Goal: Answer question/provide support: Share knowledge or assist other users

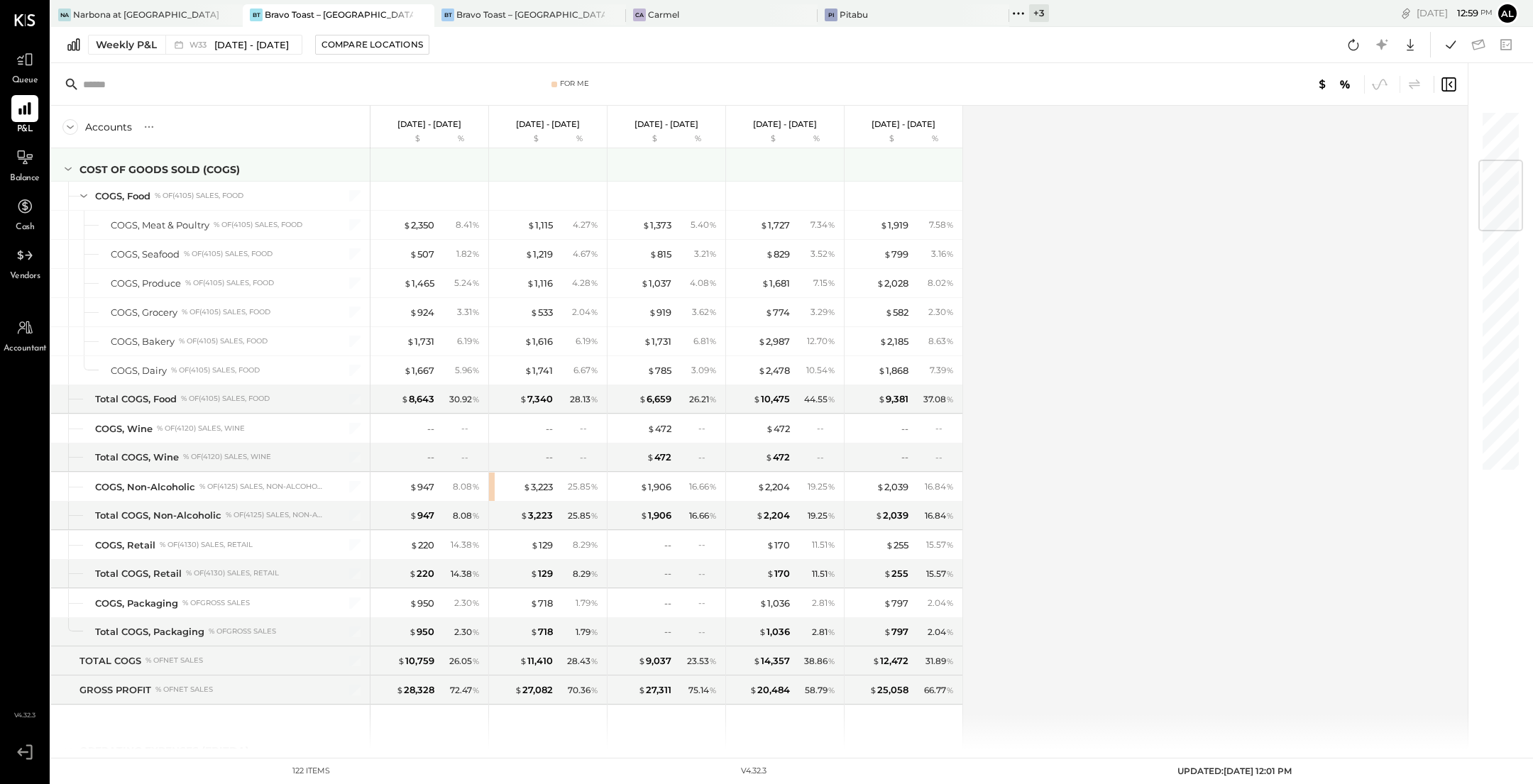
scroll to position [415, 0]
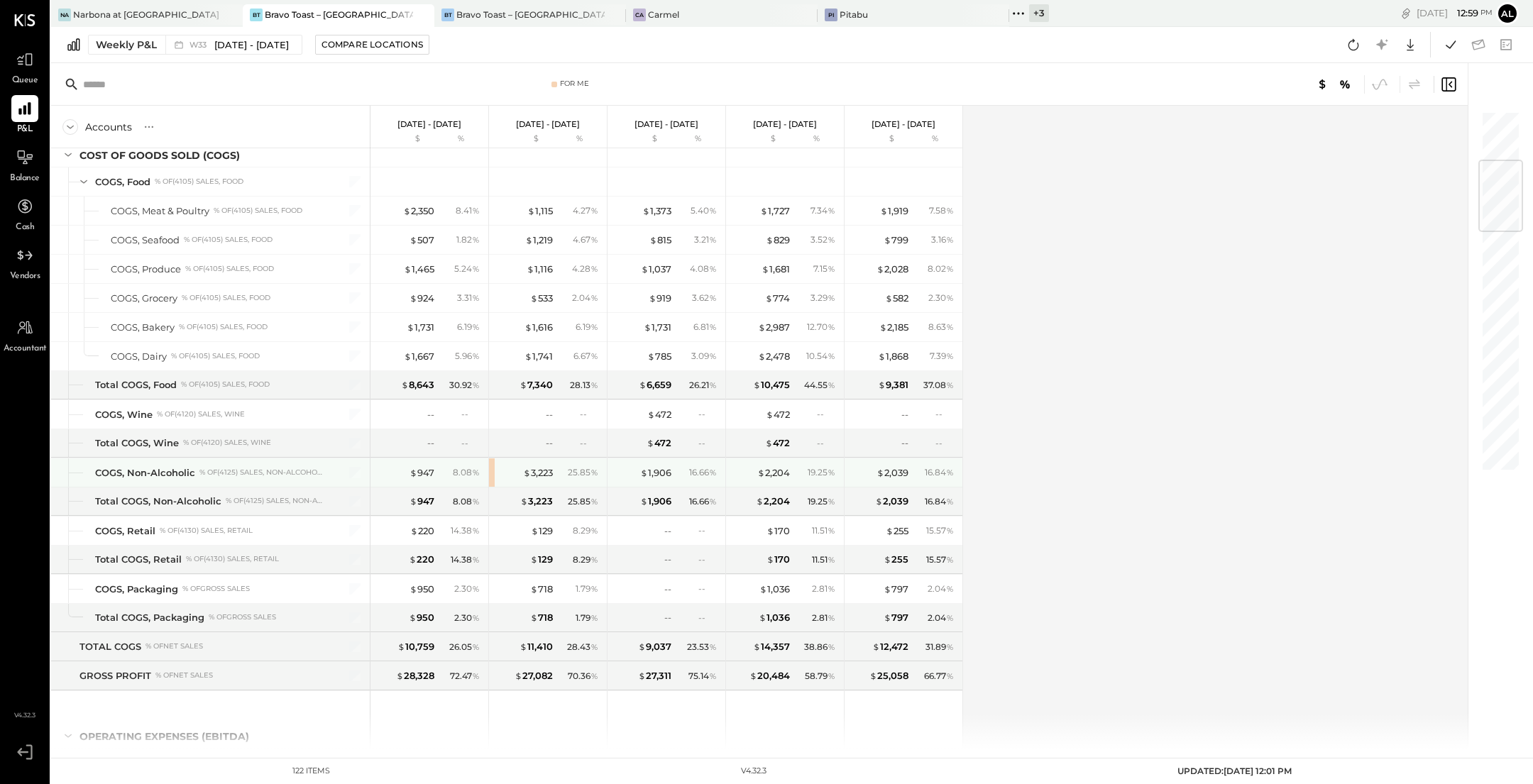
click at [491, 467] on div "$ 3,223 25.85 %" at bounding box center [548, 473] width 118 height 29
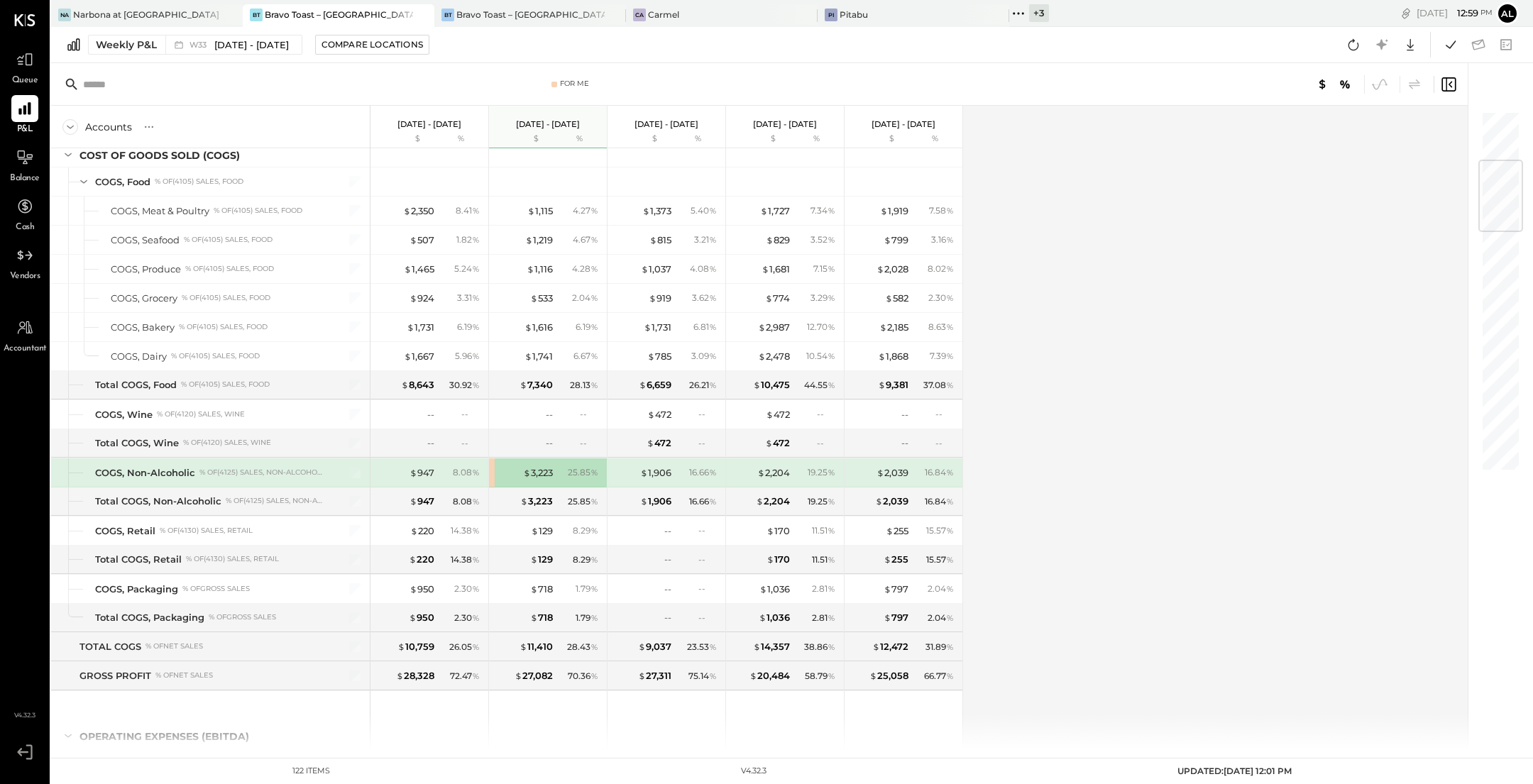
click at [497, 468] on div "$ 3,223" at bounding box center [524, 473] width 57 height 14
click at [491, 466] on div "$ 3,223 25.85 %" at bounding box center [548, 473] width 118 height 29
click at [557, 466] on div "25.85 %" at bounding box center [580, 473] width 46 height 13
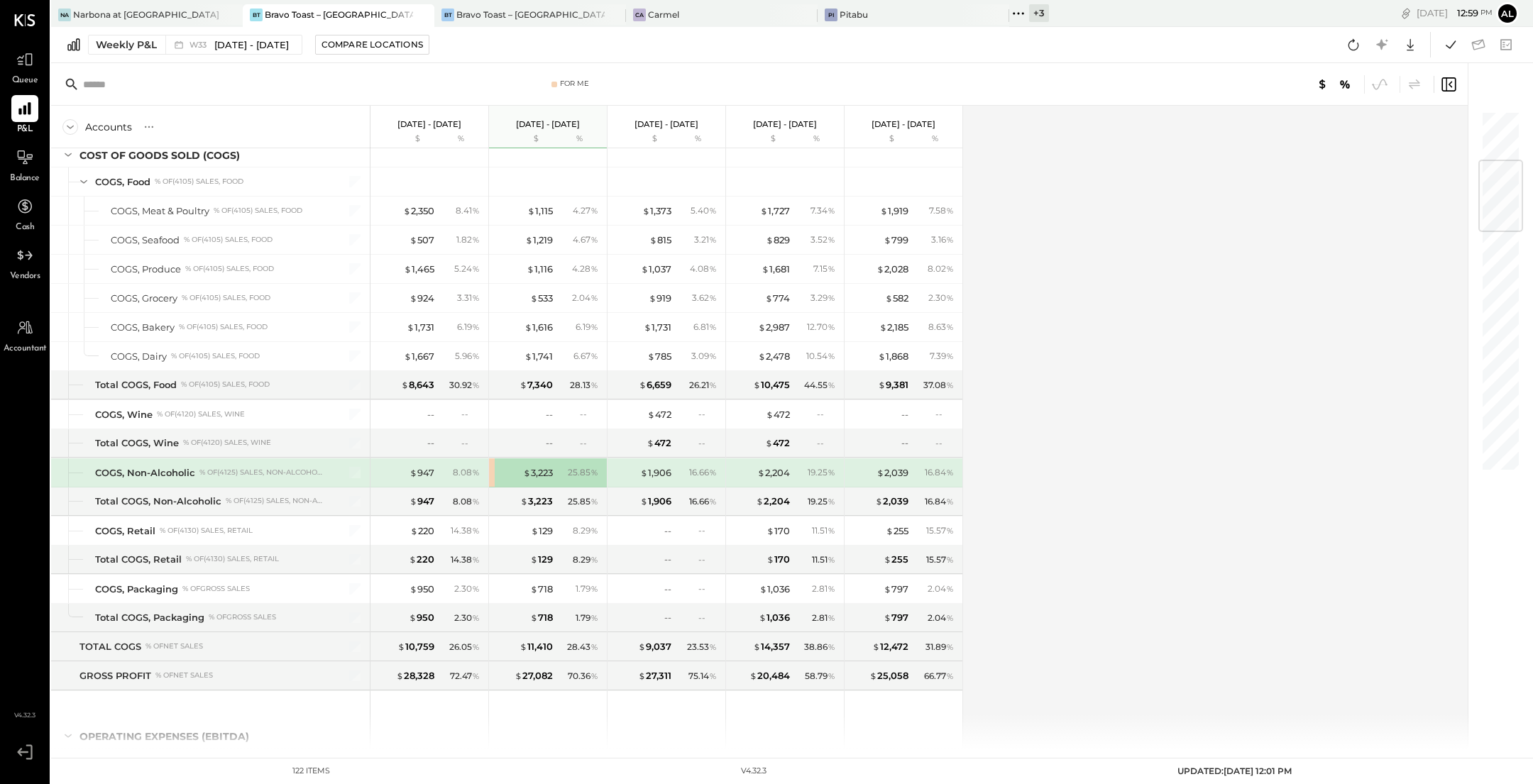
click at [590, 466] on span "%" at bounding box center [594, 472] width 8 height 11
click at [490, 468] on div "$ 3,223 25.85 %" at bounding box center [548, 473] width 118 height 29
click at [495, 468] on div "$ 3,223 25.85 %" at bounding box center [548, 473] width 118 height 29
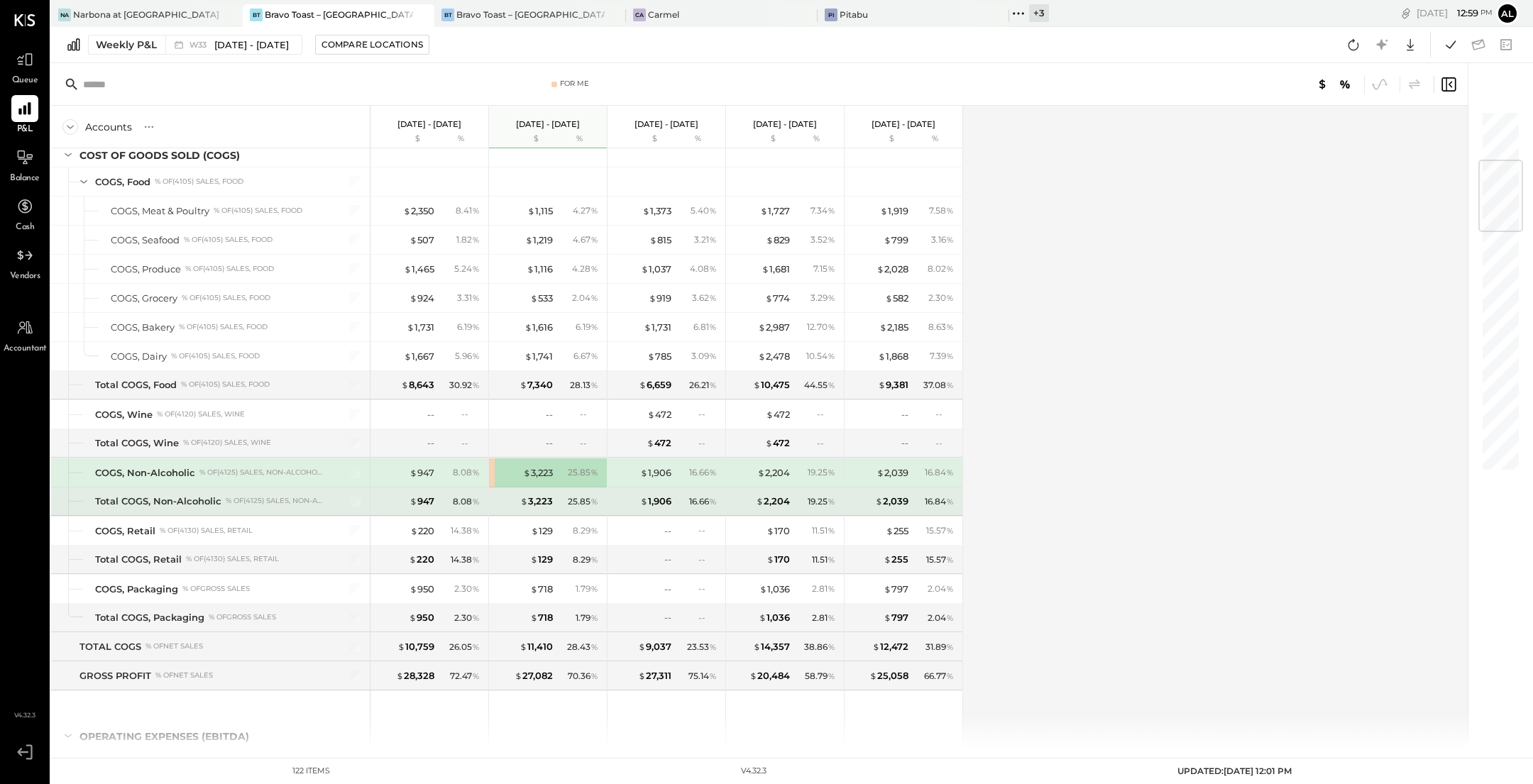
click at [516, 508] on div "$ 3,223 25.85 %" at bounding box center [549, 501] width 107 height 29
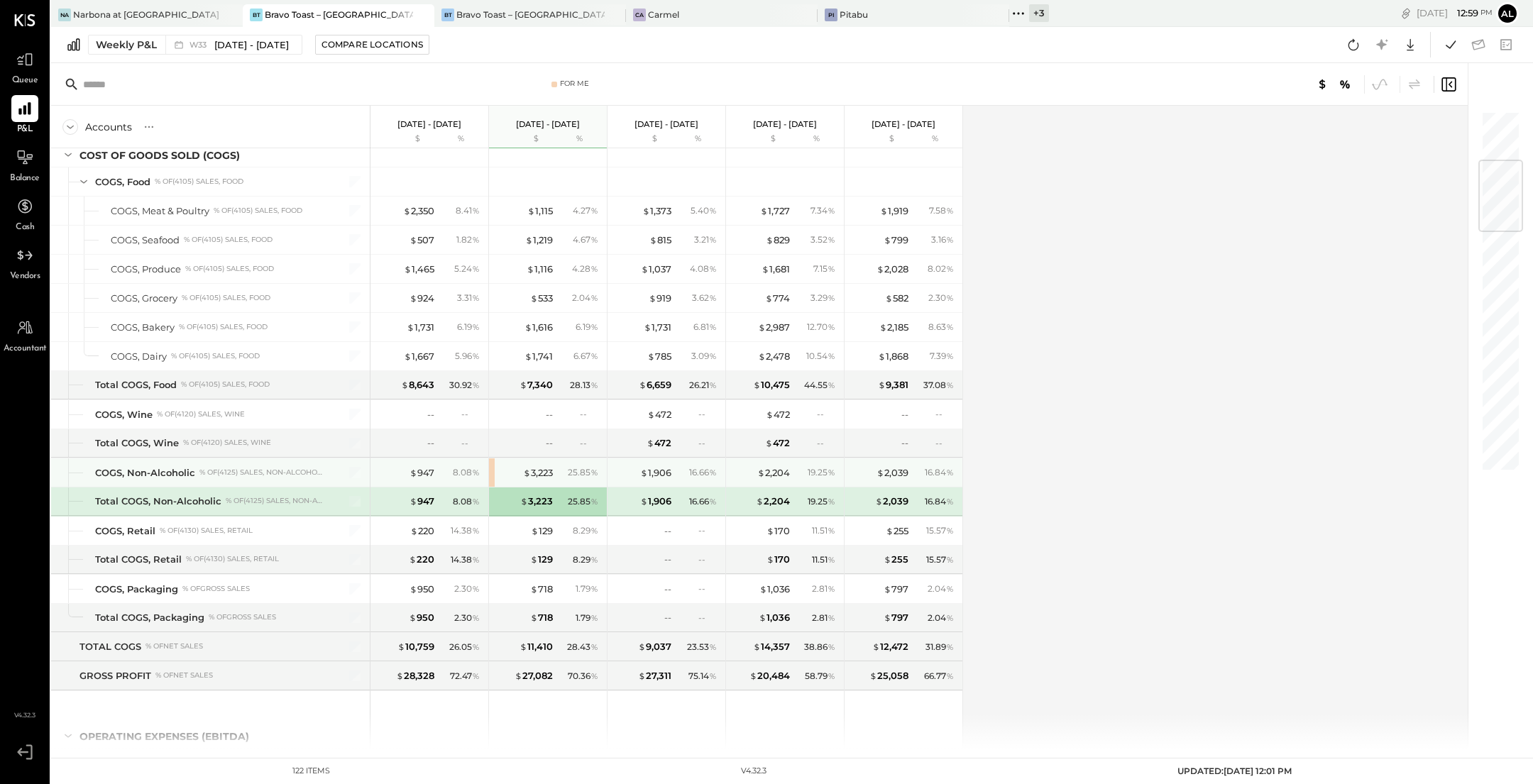
click at [507, 469] on div "$ 3,223" at bounding box center [524, 473] width 57 height 14
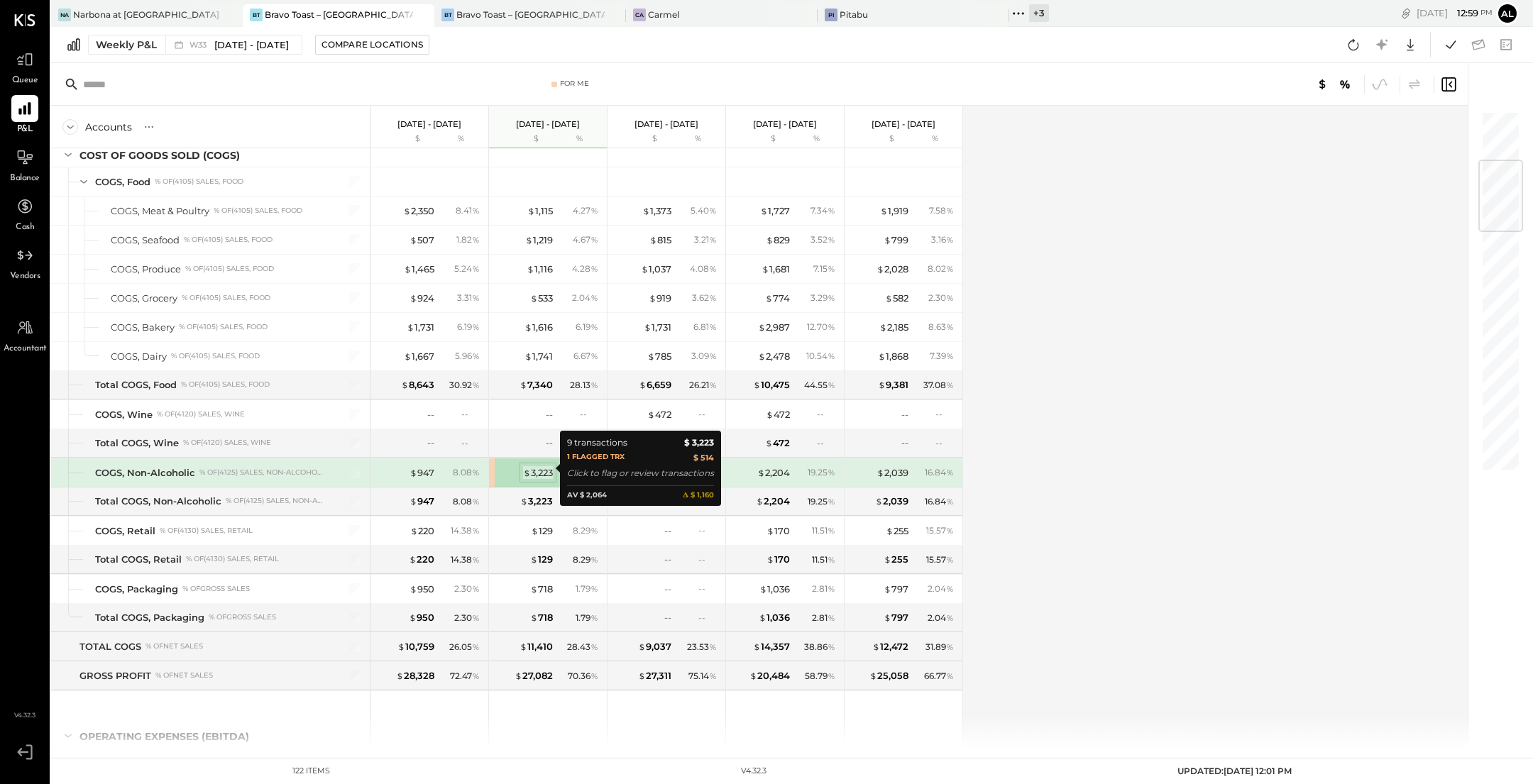
click at [537, 466] on div "$ 3,223" at bounding box center [538, 473] width 30 height 14
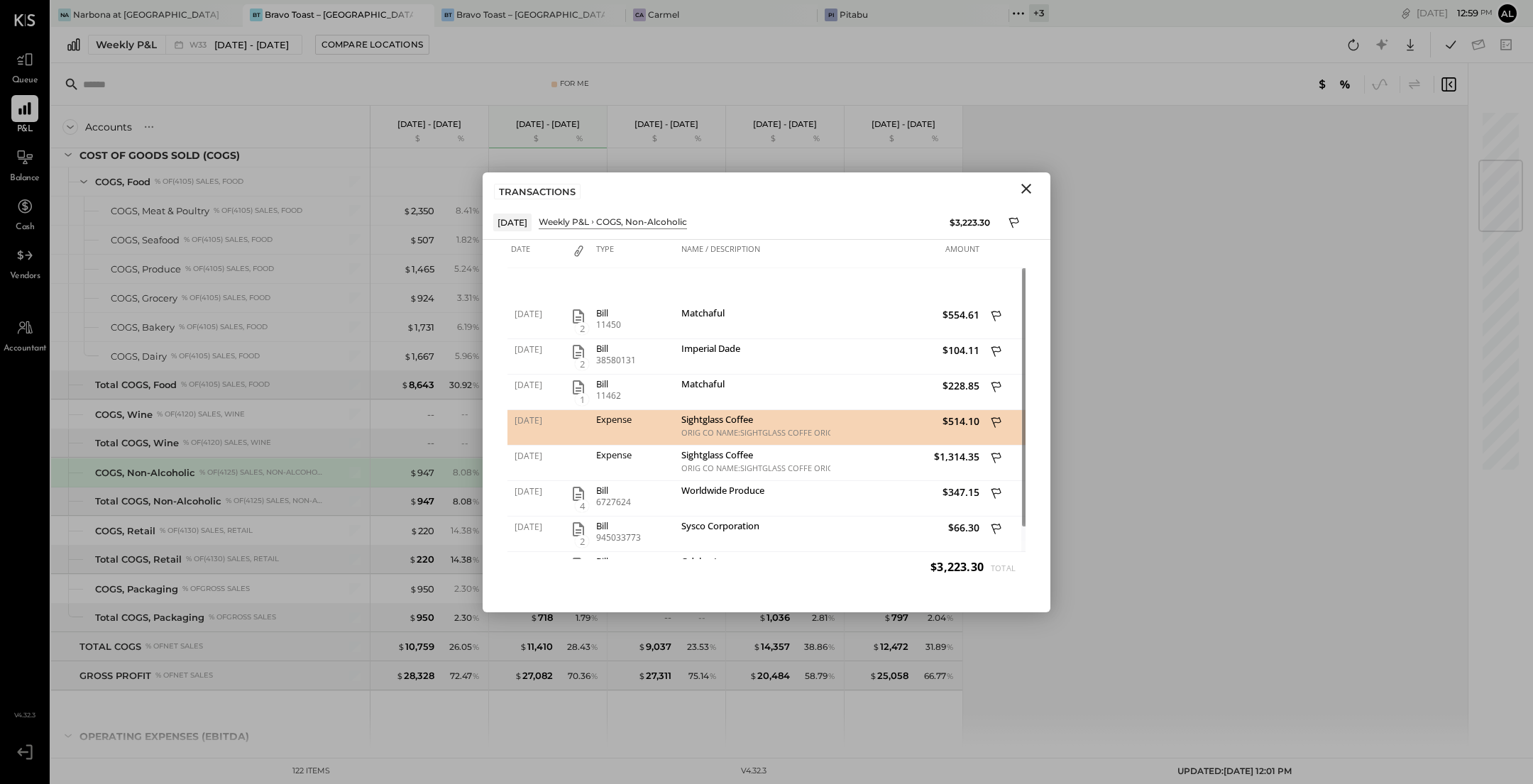
click at [751, 421] on div "Sightglass Coffee" at bounding box center [754, 421] width 145 height 14
click at [583, 313] on icon "button" at bounding box center [578, 316] width 11 height 14
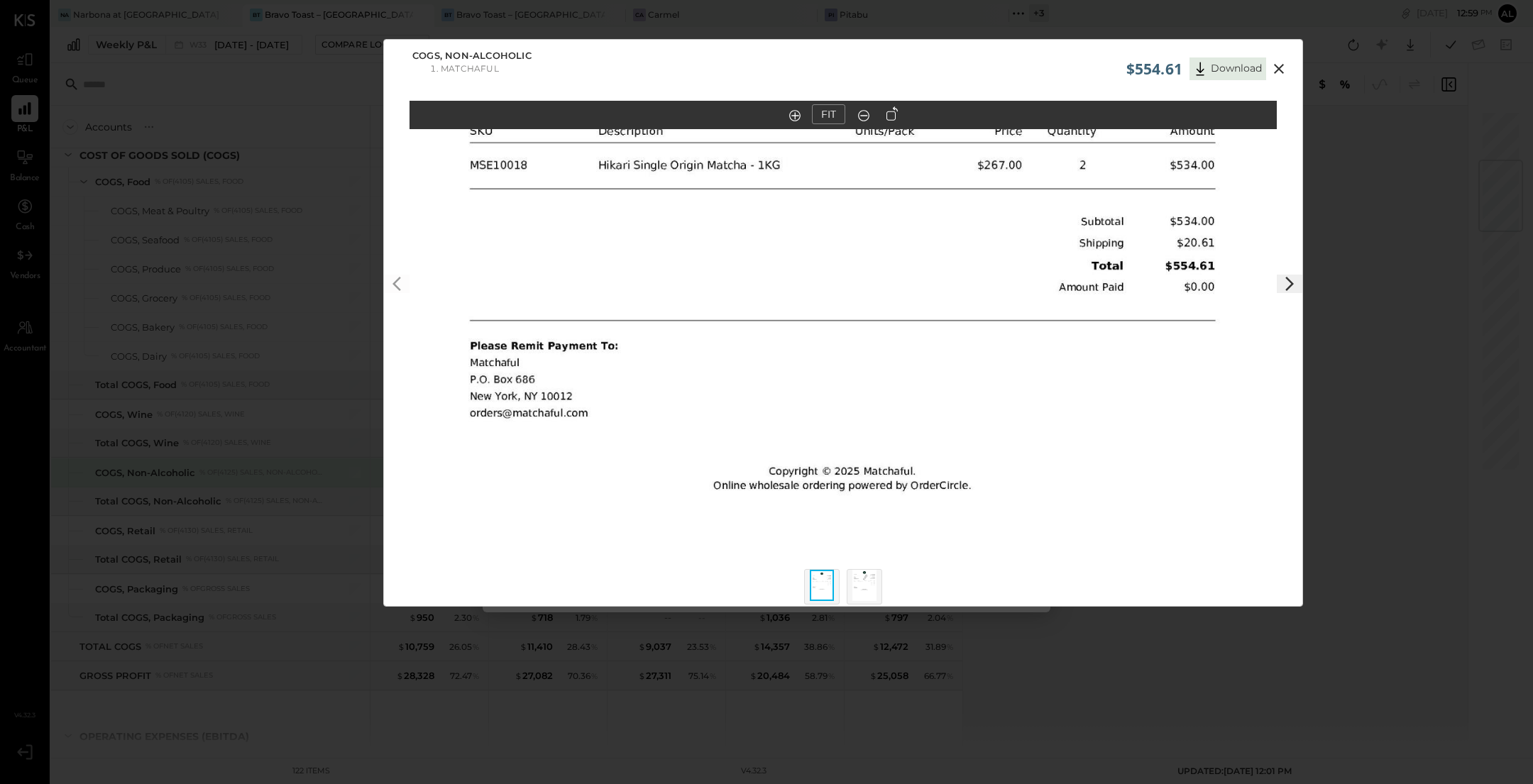
click at [870, 584] on img at bounding box center [865, 585] width 24 height 31
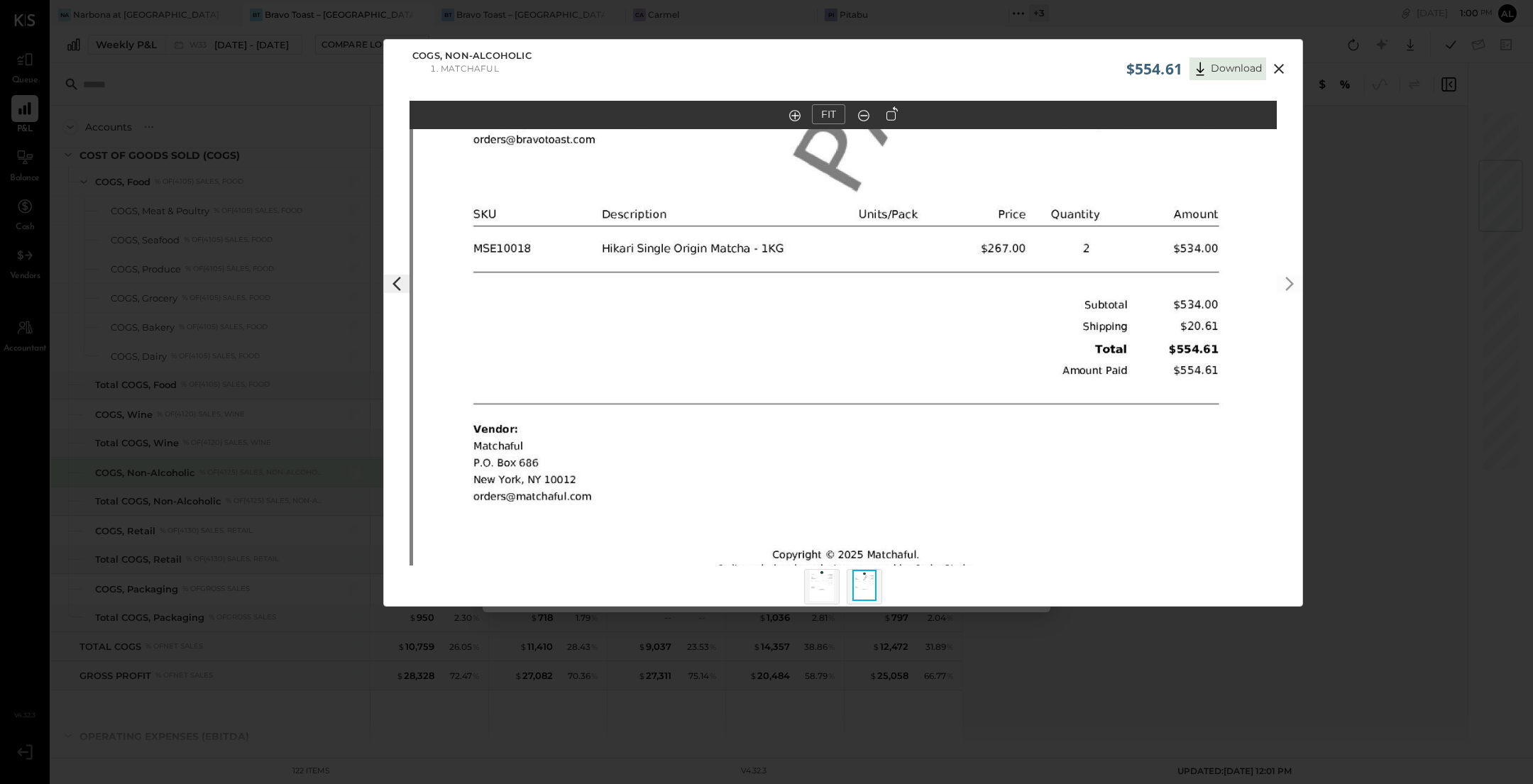
drag, startPoint x: 868, startPoint y: 254, endPoint x: 876, endPoint y: 396, distance: 142.2
click at [876, 396] on img at bounding box center [847, 398] width 867 height 1228
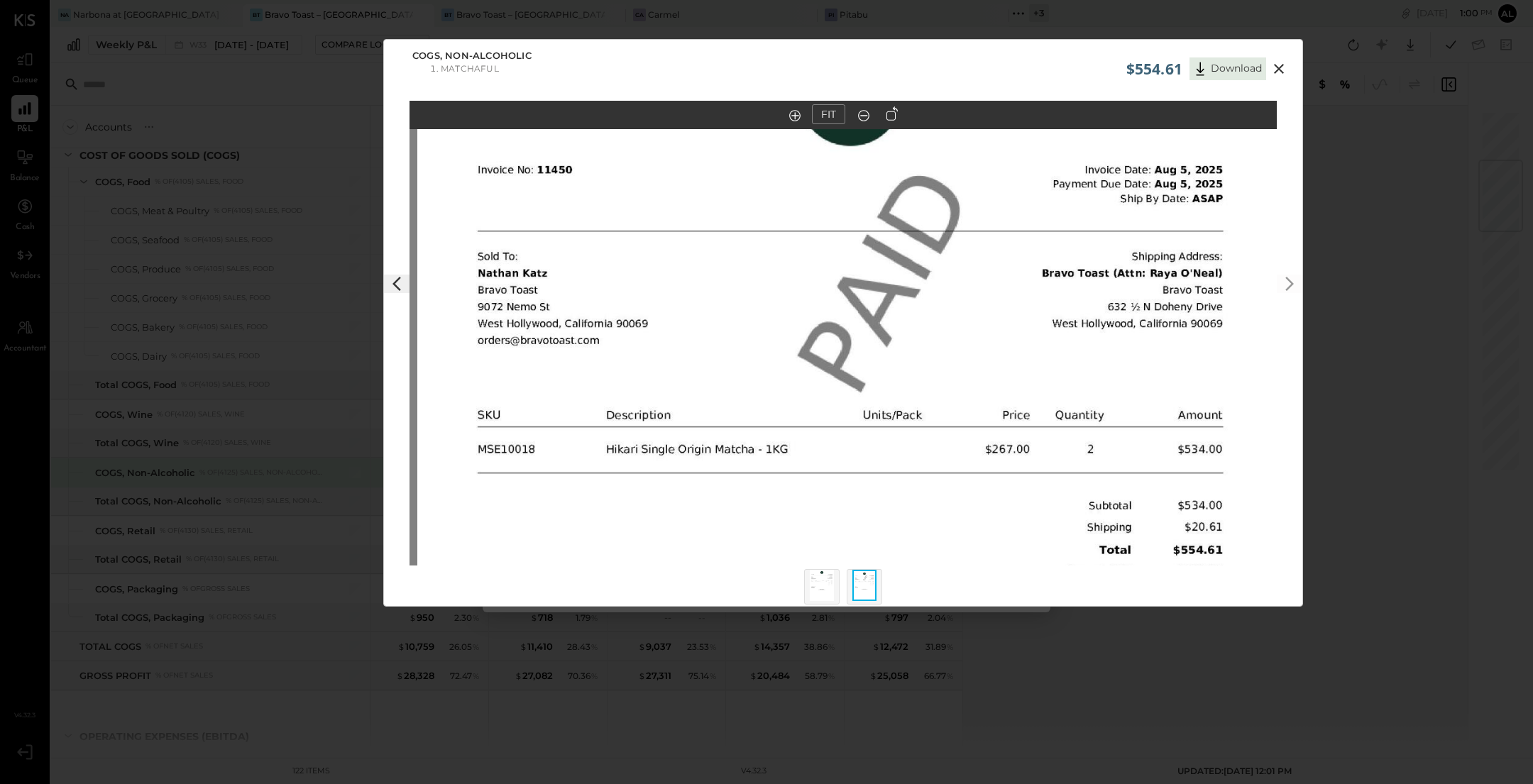
drag, startPoint x: 876, startPoint y: 254, endPoint x: 876, endPoint y: 413, distance: 159.0
click at [876, 413] on img at bounding box center [851, 598] width 867 height 1228
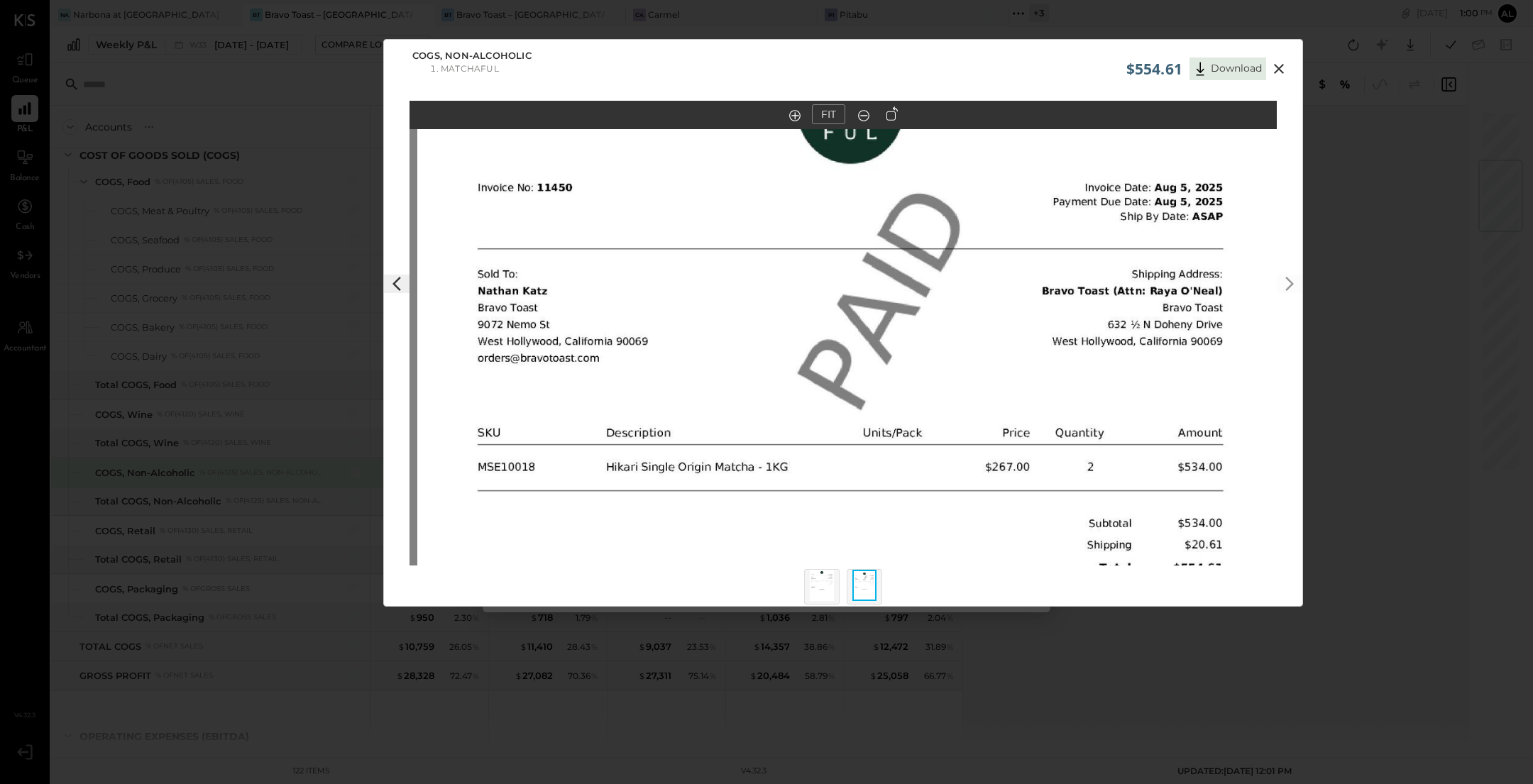
click at [1275, 72] on icon at bounding box center [1279, 69] width 17 height 17
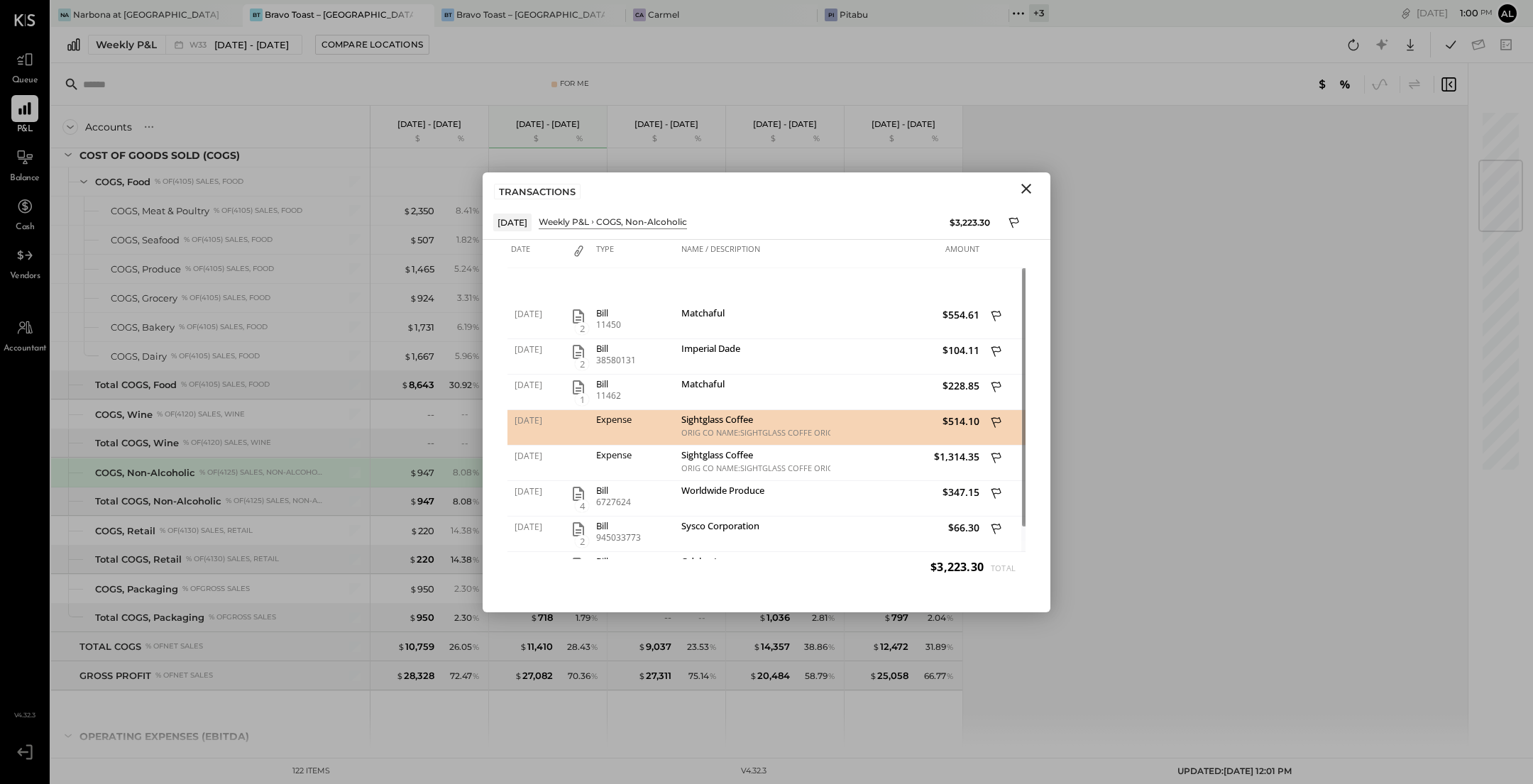
click at [625, 423] on div "Expense" at bounding box center [635, 419] width 78 height 10
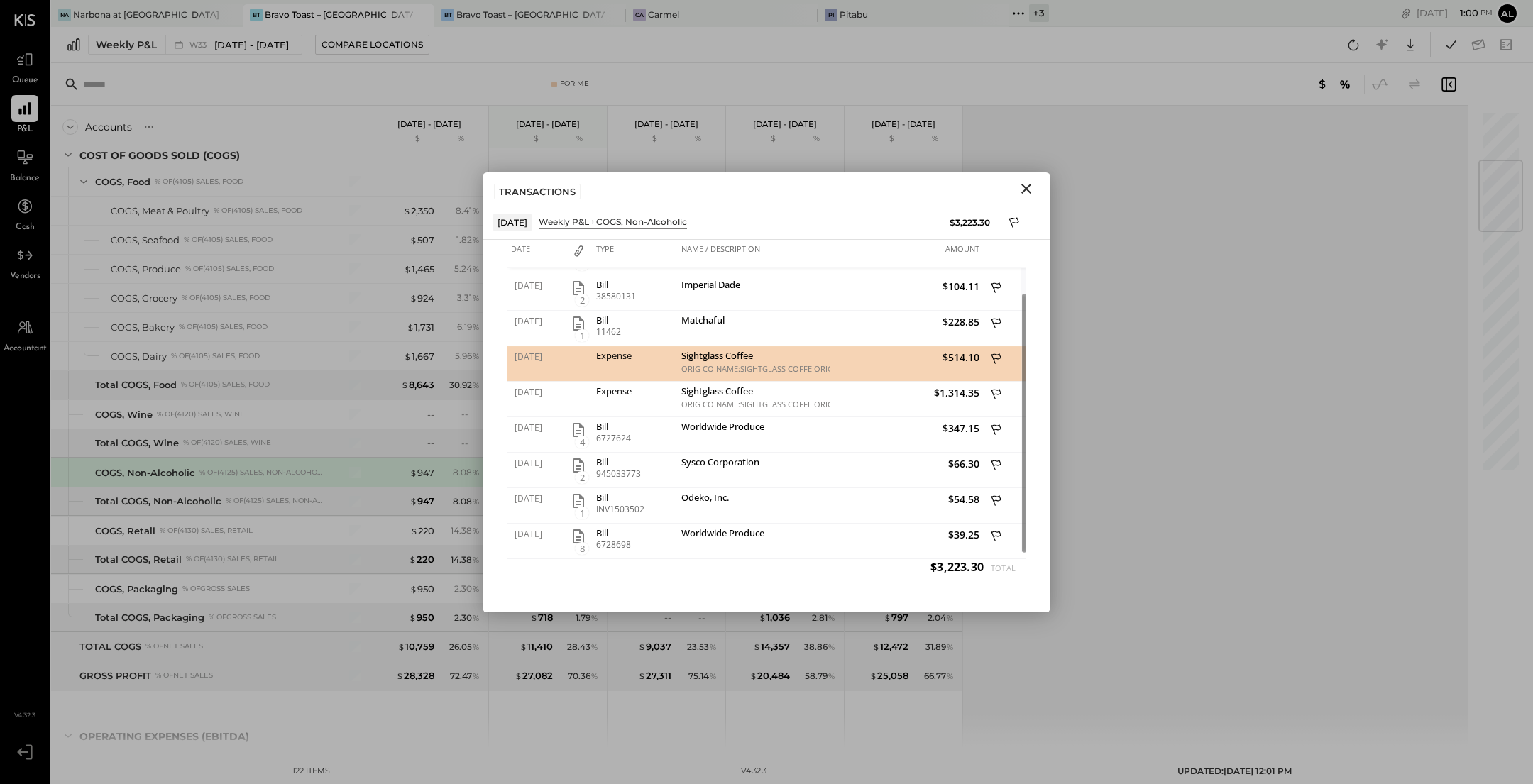
click at [714, 371] on div "ORIG CO NAME:SIGHTGLASS COFFE ORIG ID:XXXXXX2291 DESC DATE: CO ENTRY DESCR:PAYM…" at bounding box center [754, 369] width 145 height 10
click at [608, 356] on div "Expense" at bounding box center [635, 356] width 78 height 10
click at [545, 355] on span "08/07/2025" at bounding box center [537, 356] width 46 height 12
click at [756, 355] on div "Sightglass Coffee" at bounding box center [754, 357] width 145 height 14
click at [24, 68] on icon at bounding box center [25, 59] width 19 height 19
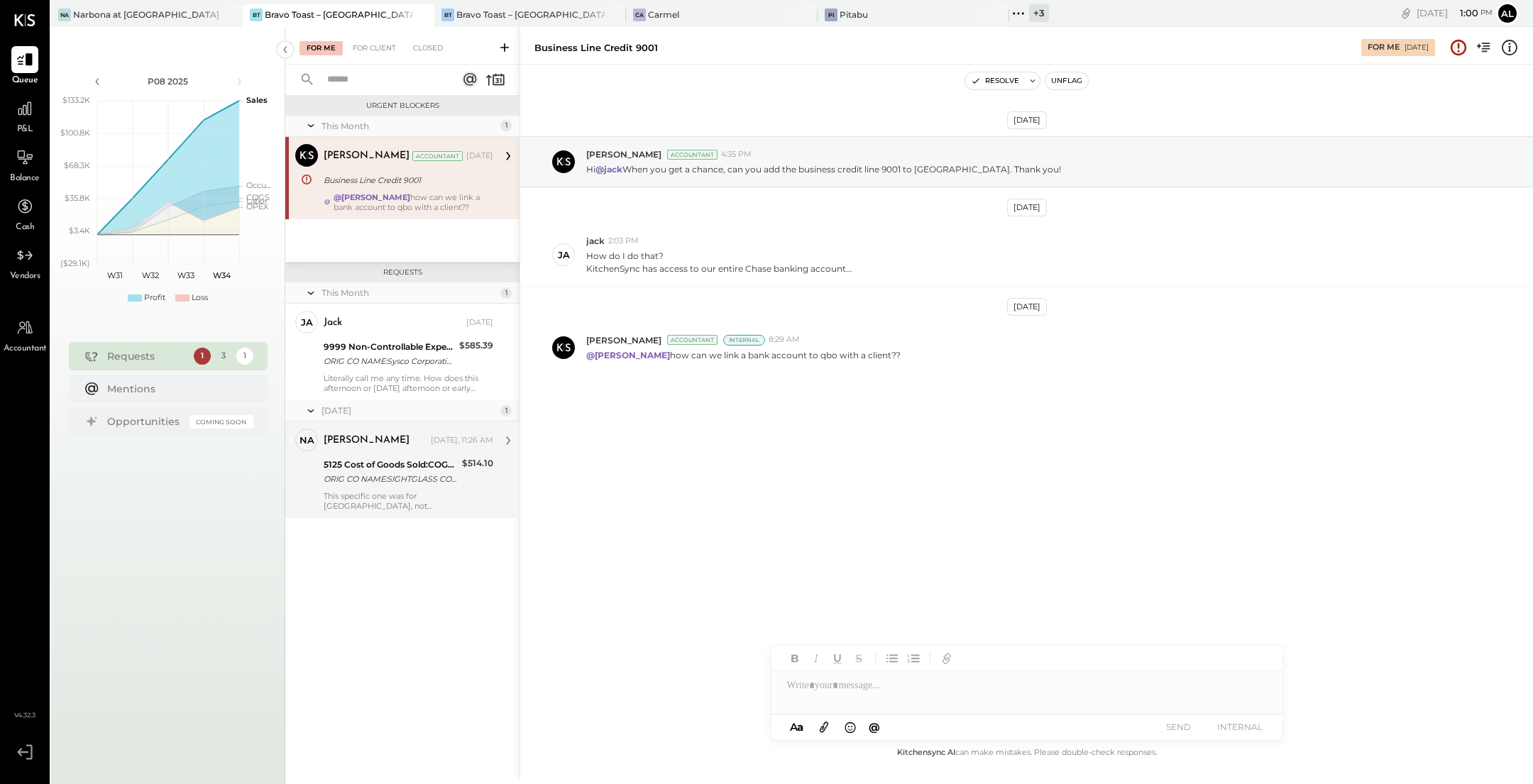
click at [396, 472] on div "ORIG CO NAME:SIGHTGLASS COFFE ORIG ID:XXXXXX2291 DESC DATE: CO ENTRY DESCR:PAYM…" at bounding box center [390, 479] width 134 height 14
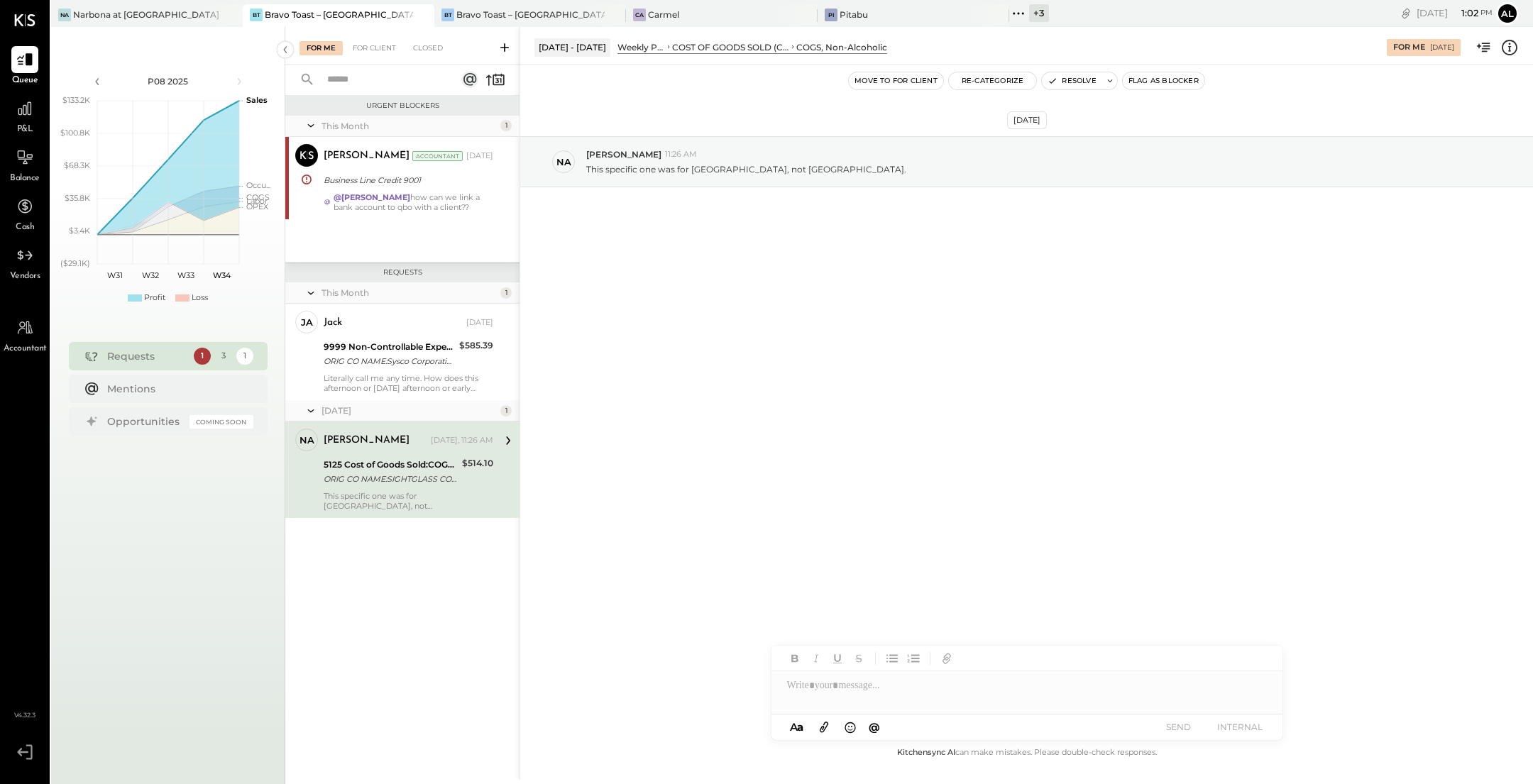
click at [842, 697] on div at bounding box center [1027, 685] width 511 height 29
paste div
click at [1181, 726] on button "SEND" at bounding box center [1179, 727] width 57 height 19
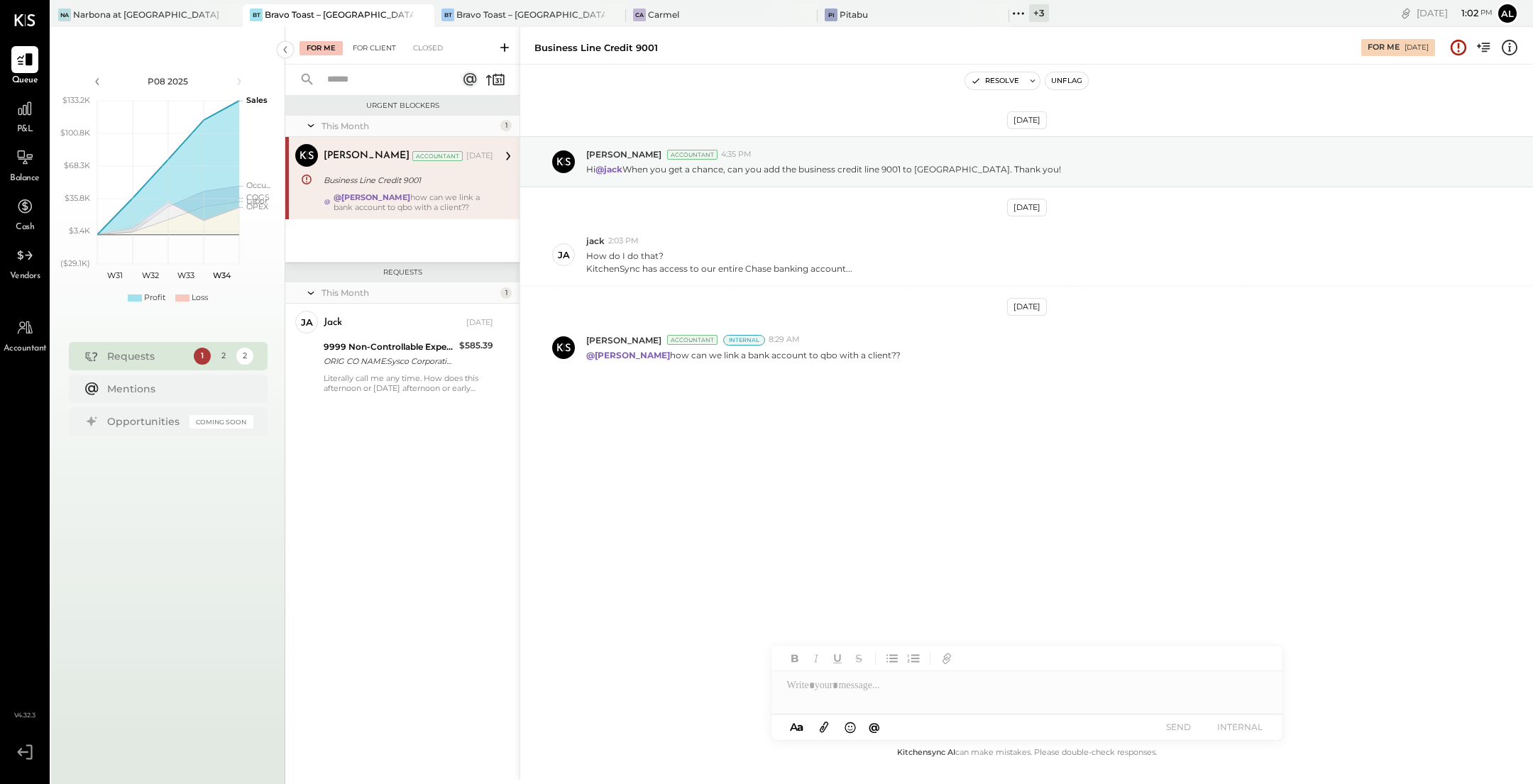
click at [381, 43] on div "For Client" at bounding box center [374, 49] width 57 height 14
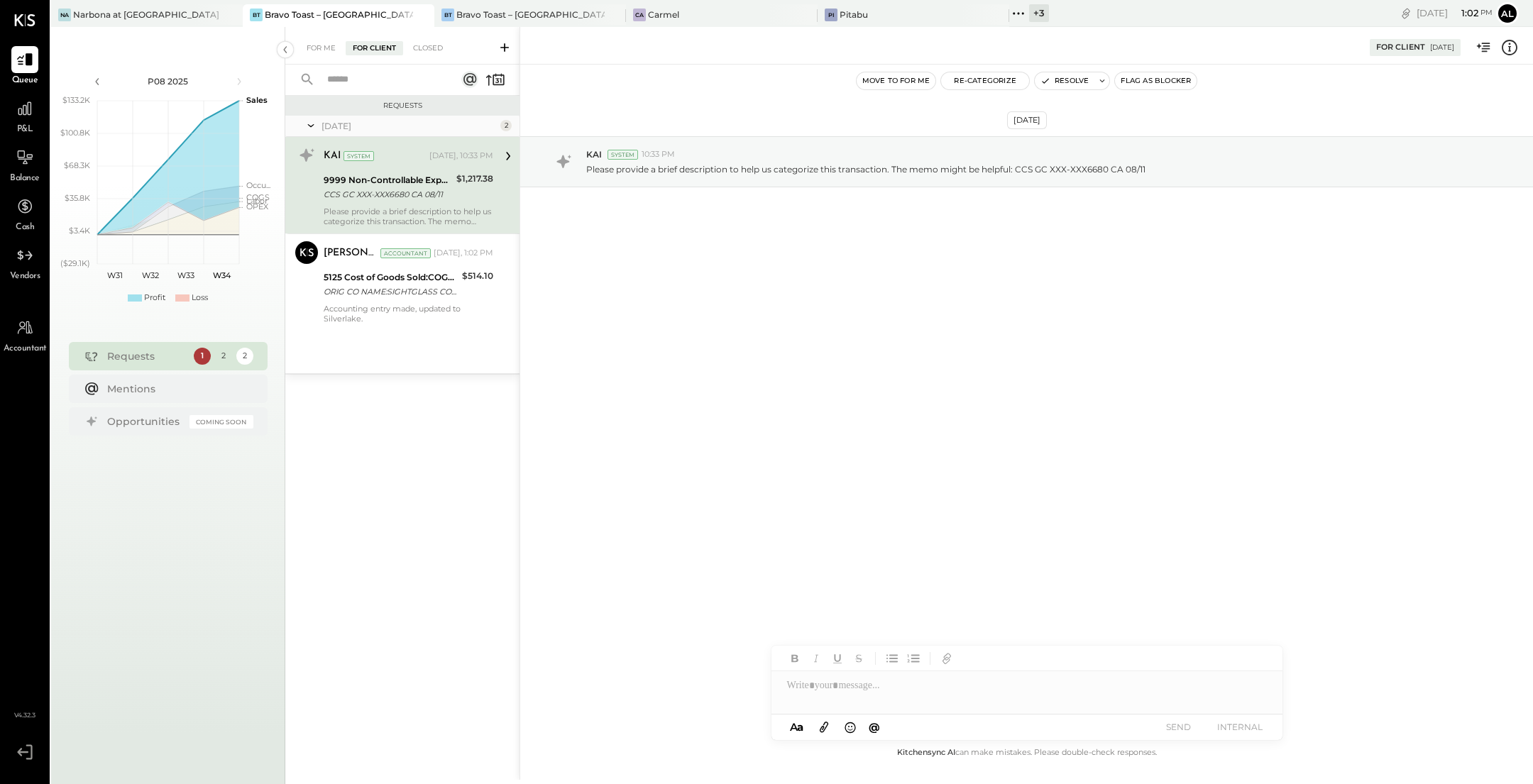
click at [390, 180] on div "9999 Non-Controllable Expenses:Other Income and Expenses:To Be Classified P&L" at bounding box center [388, 180] width 129 height 14
click at [404, 280] on div "5125 Cost of Goods Sold:COGS, Non-Alcoholic" at bounding box center [390, 278] width 134 height 14
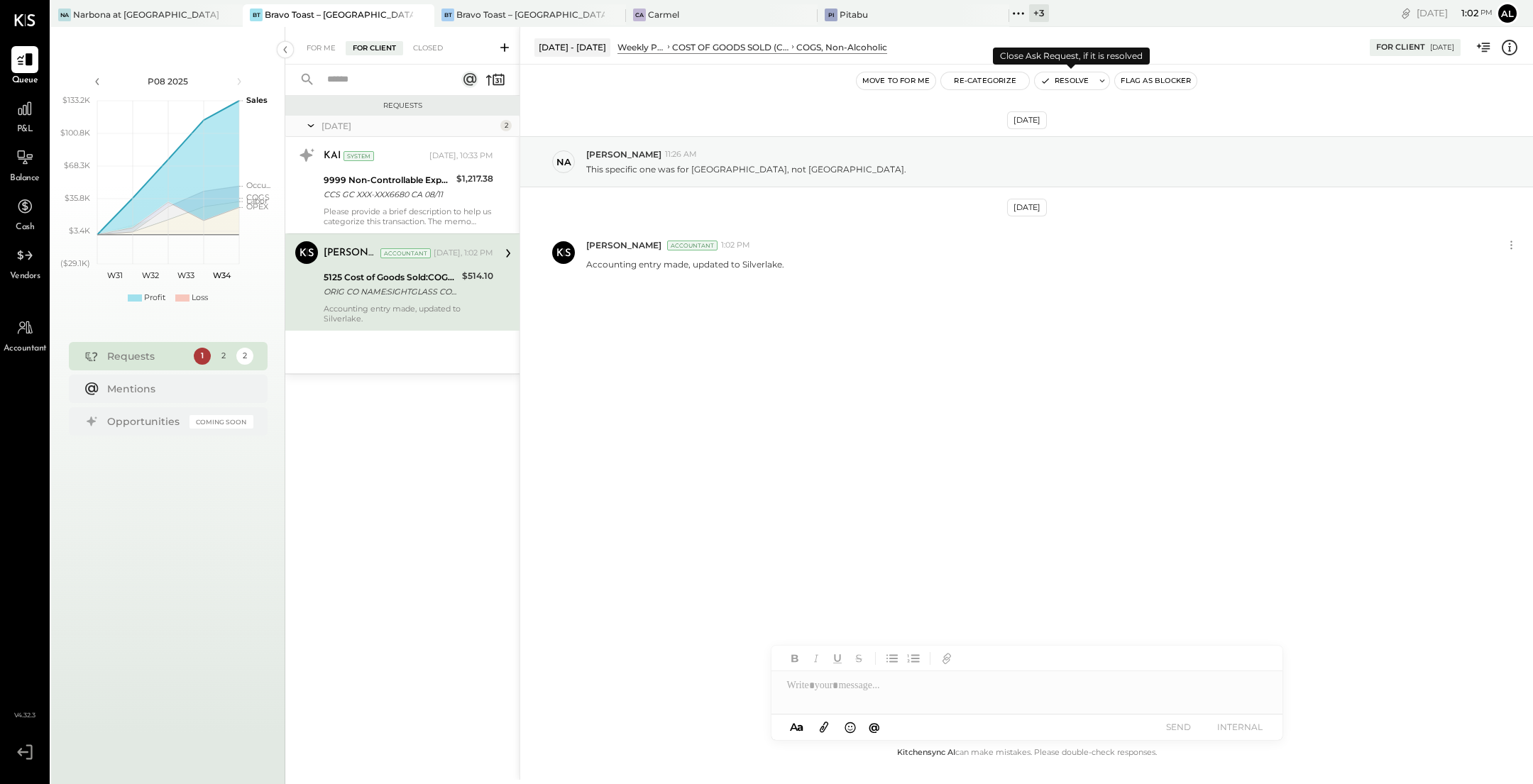
click at [1081, 82] on button "Resolve" at bounding box center [1064, 81] width 59 height 17
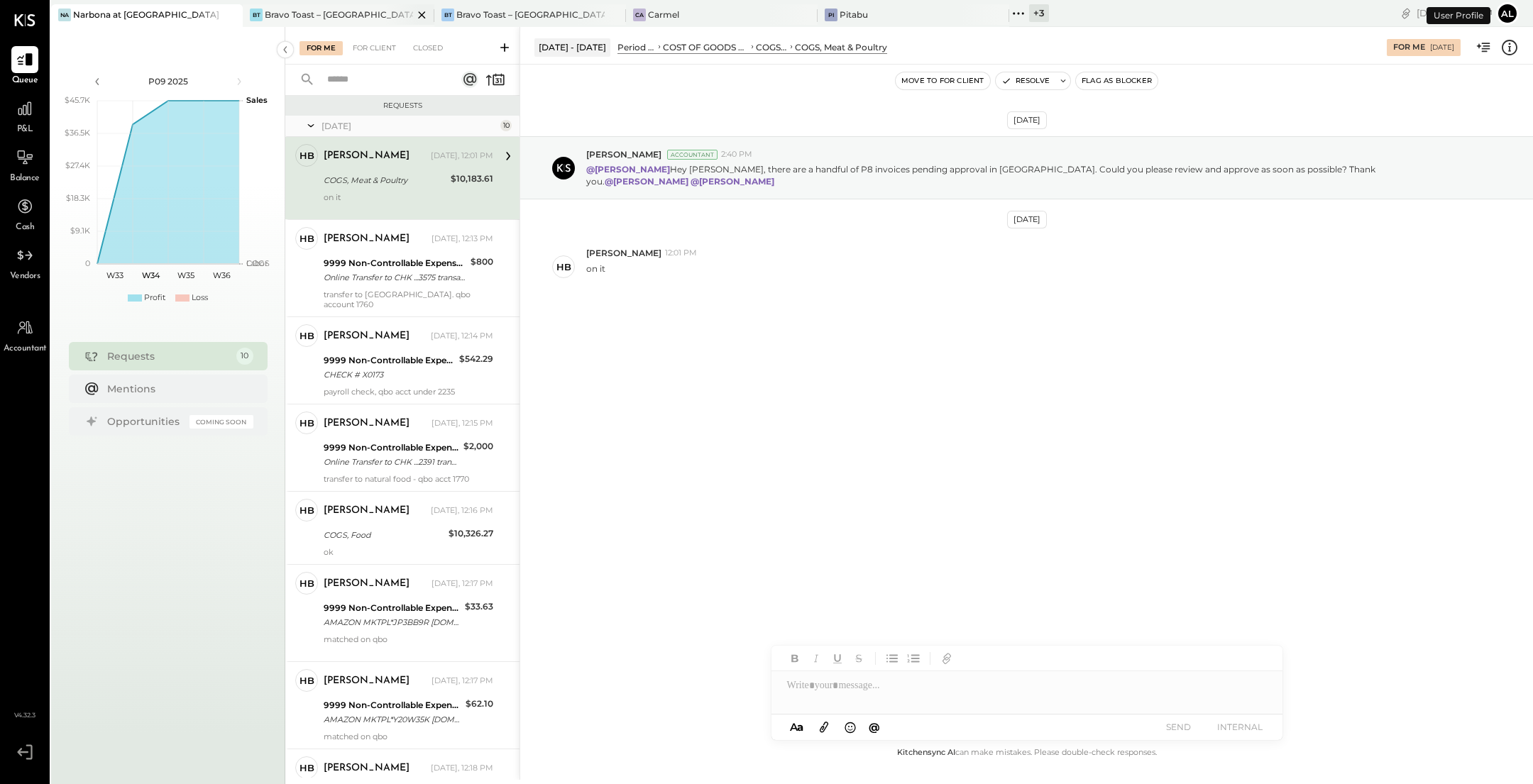
click at [364, 15] on div "Bravo Toast – [GEOGRAPHIC_DATA]" at bounding box center [339, 14] width 148 height 12
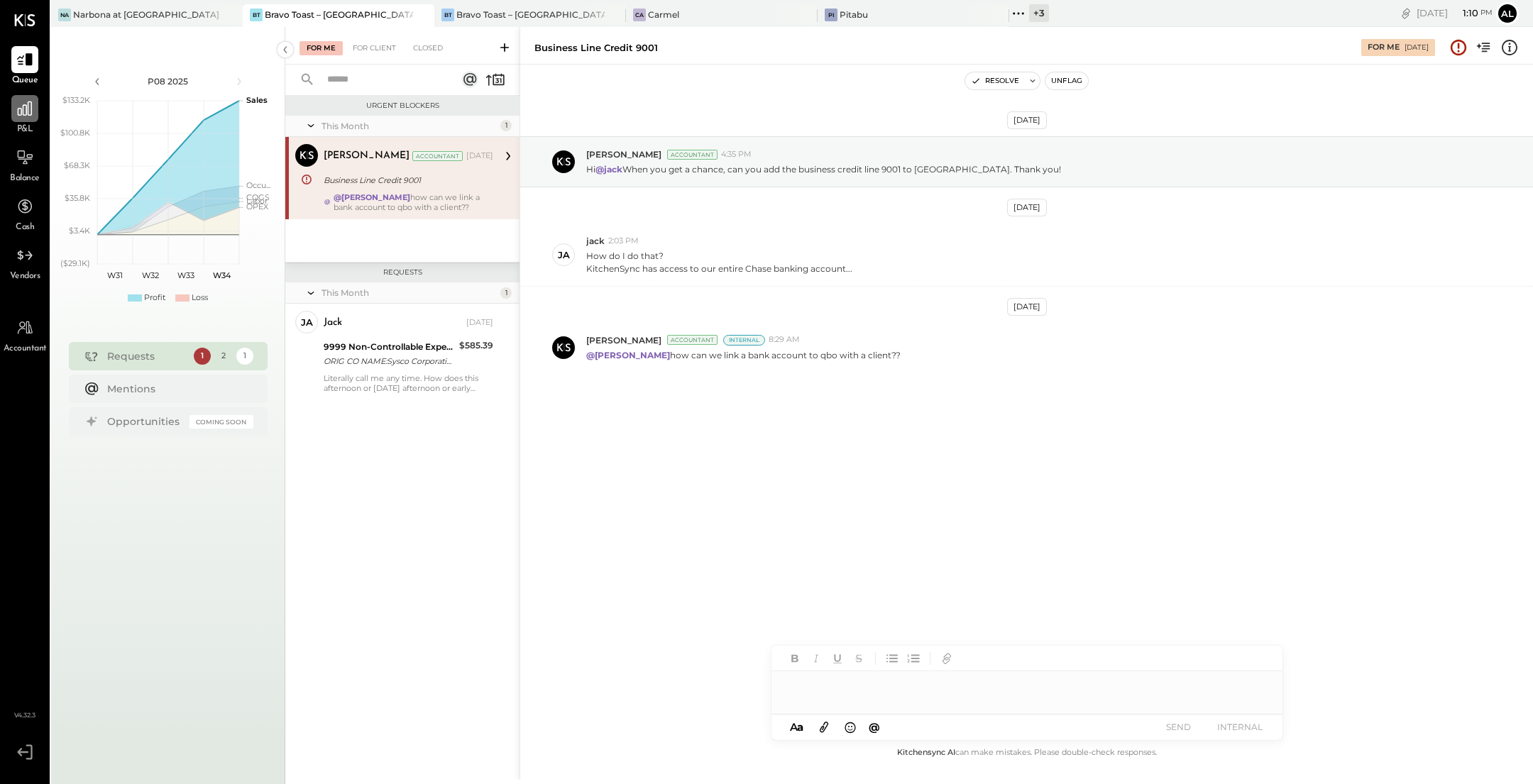
click at [24, 116] on icon at bounding box center [25, 109] width 19 height 19
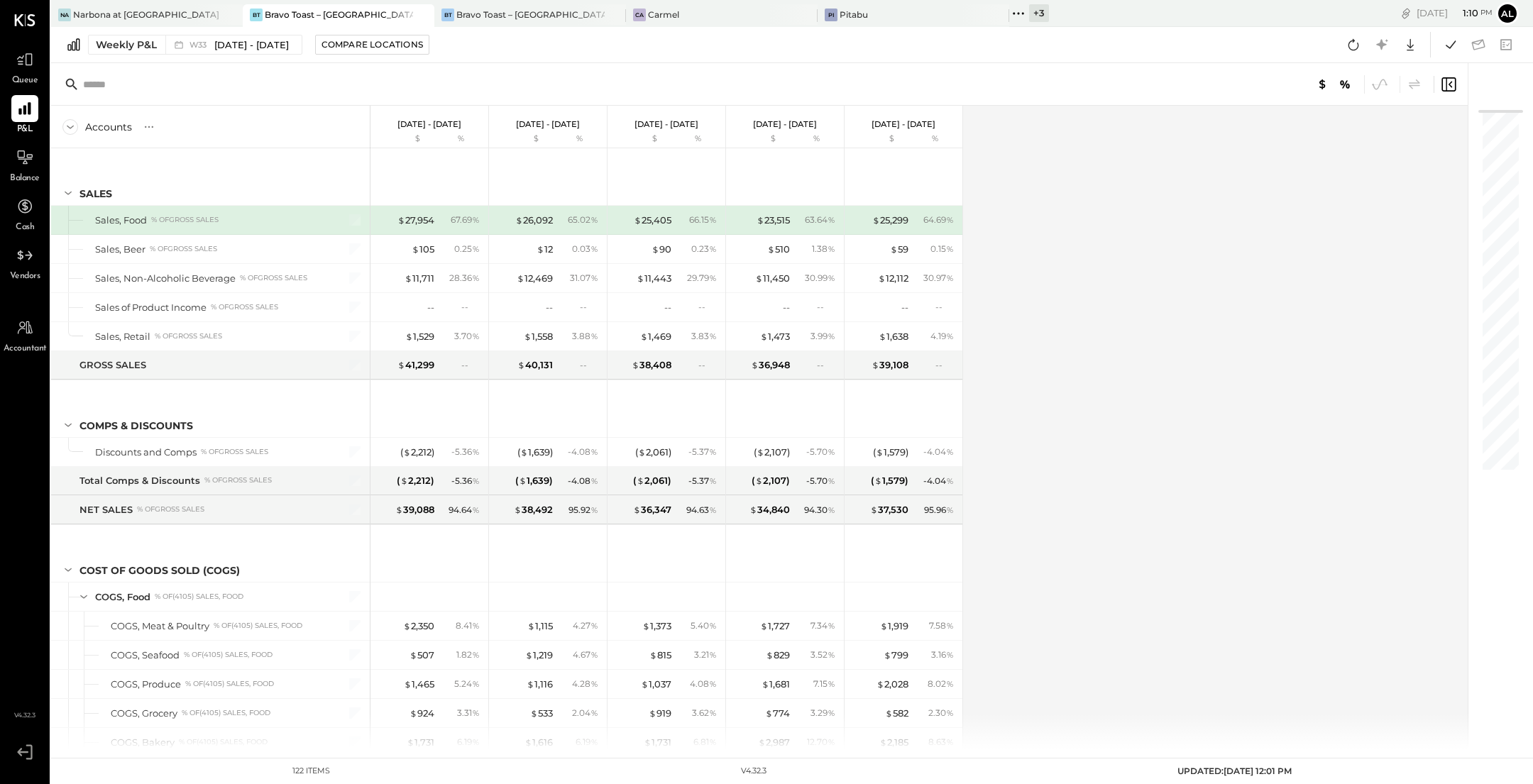
click at [31, 345] on span "Accountant" at bounding box center [25, 349] width 43 height 13
